Goal: Task Accomplishment & Management: Manage account settings

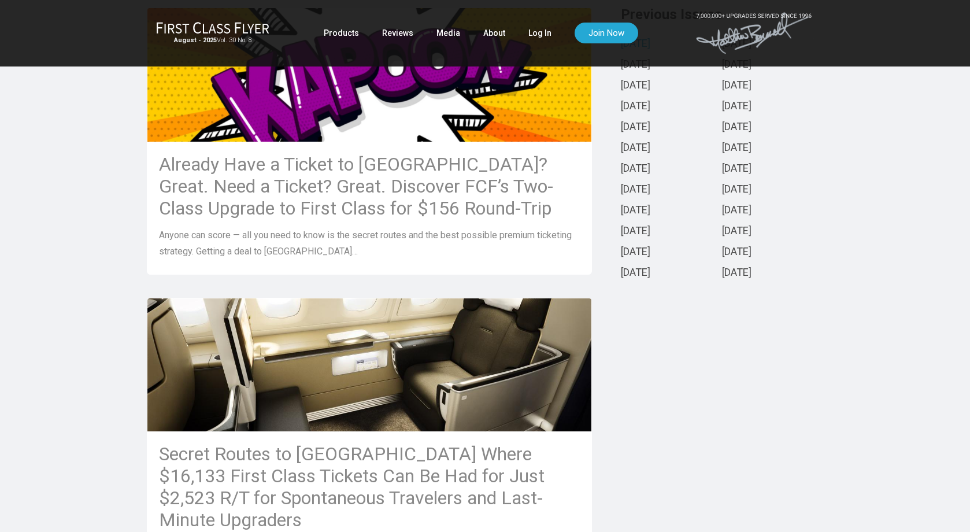
scroll to position [314, 0]
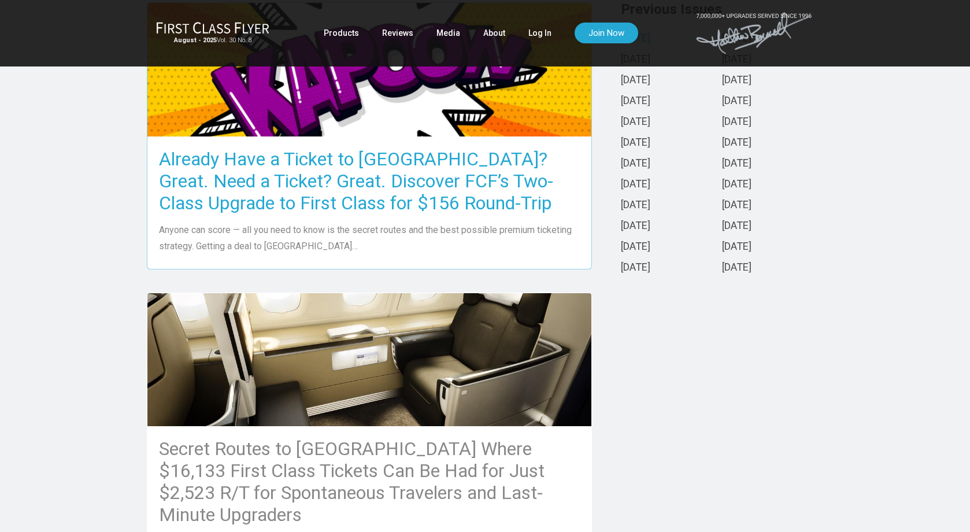
click at [393, 169] on h3 "Already Have a Ticket to Asia? Great. Need a Ticket? Great. Discover FCF’s Two-…" at bounding box center [369, 181] width 421 height 66
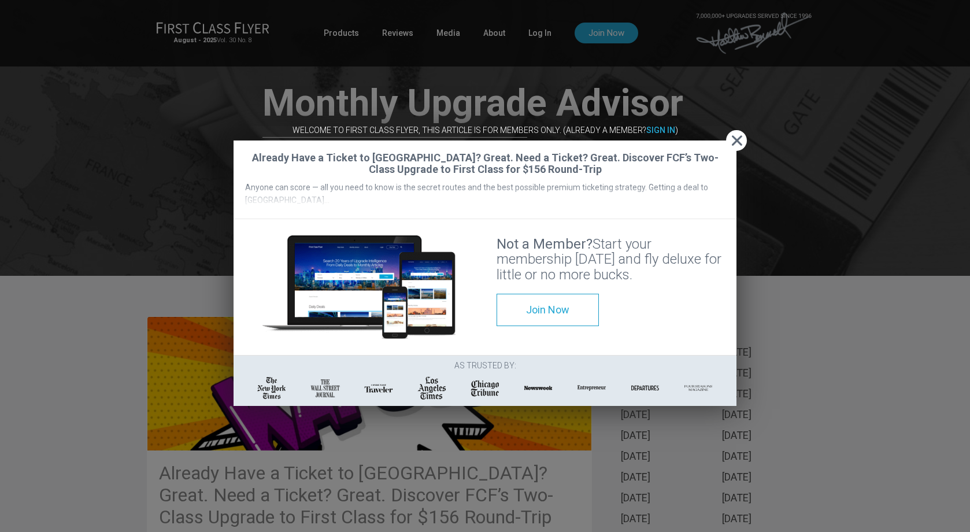
scroll to position [0, 0]
click at [659, 125] on strong "Sign In" at bounding box center [660, 129] width 29 height 9
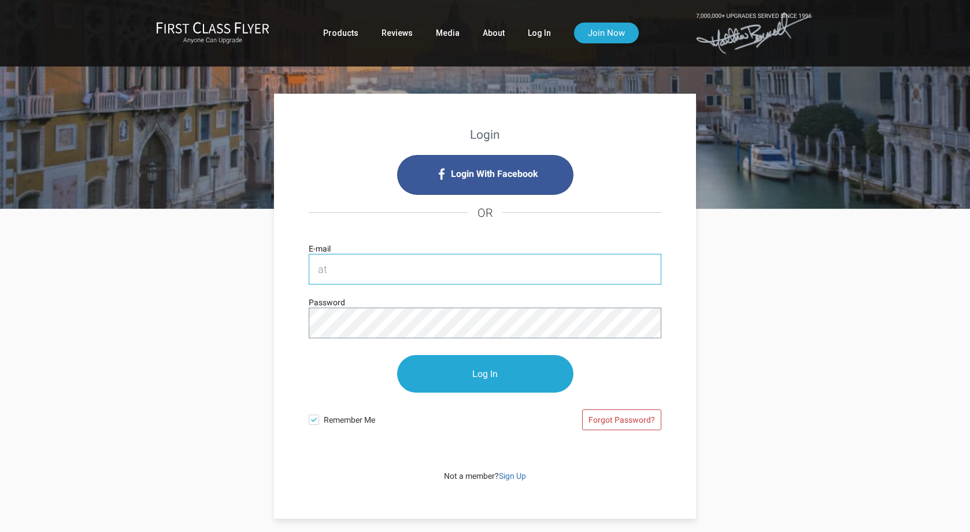
type input "[EMAIL_ADDRESS][DOMAIN_NAME]"
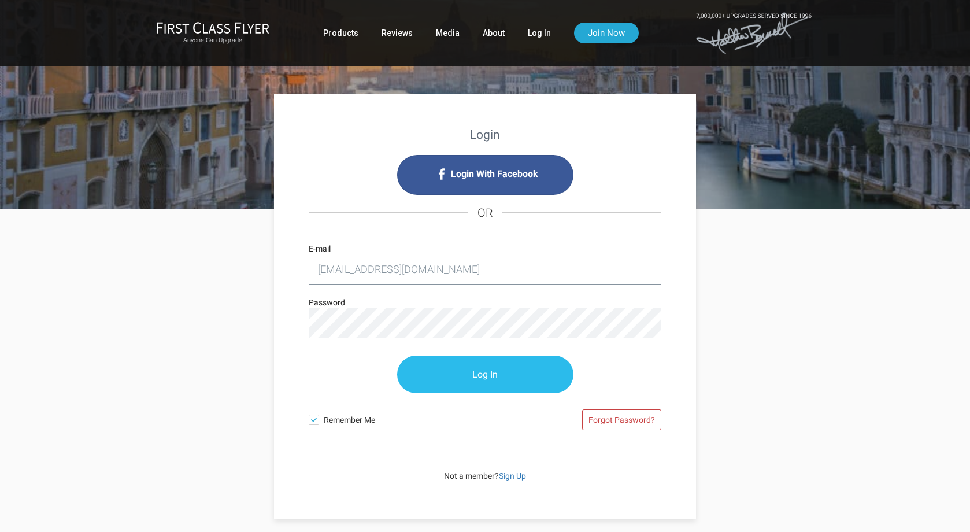
click at [443, 364] on input "Log In" at bounding box center [485, 375] width 176 height 38
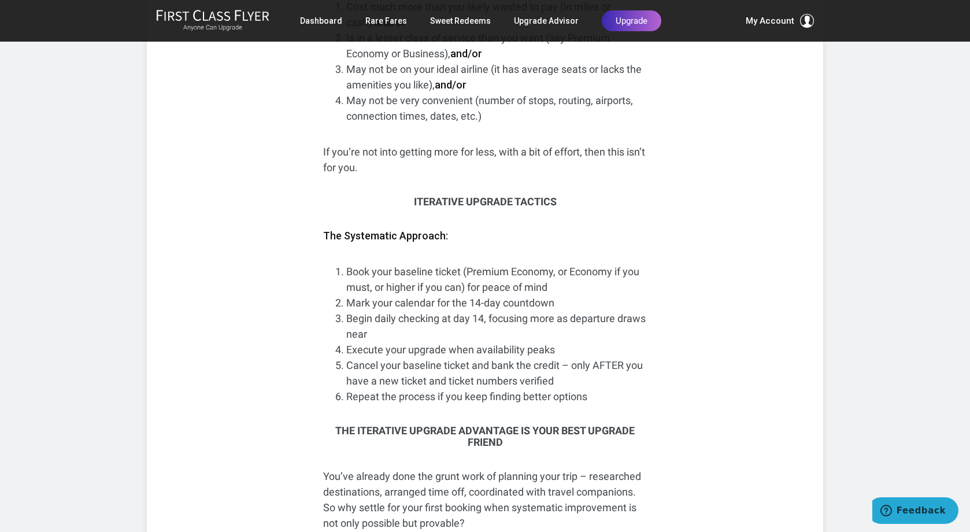
scroll to position [6671, 0]
